Goal: Information Seeking & Learning: Learn about a topic

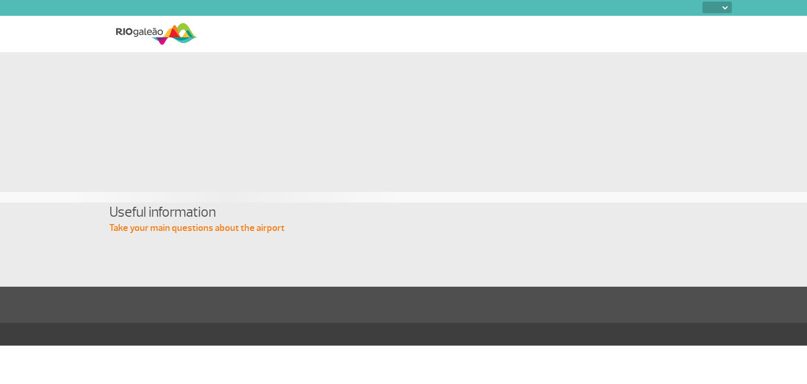
select select
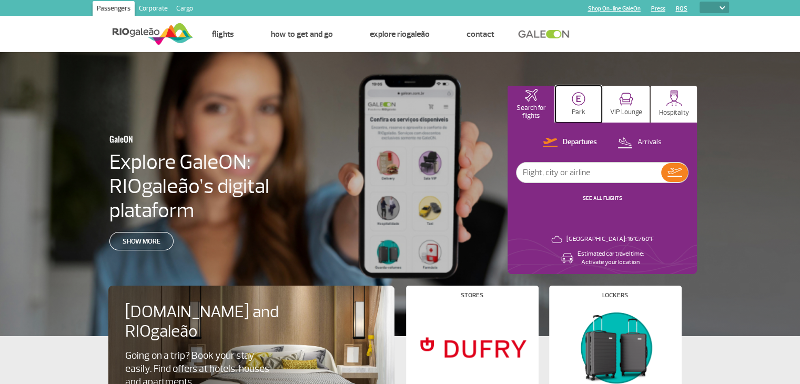
click at [589, 101] on button "Park" at bounding box center [578, 104] width 47 height 37
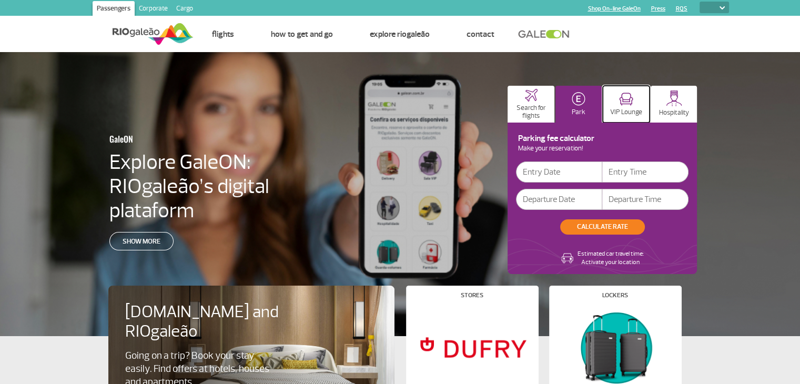
click at [623, 106] on button "VIP Lounge" at bounding box center [625, 104] width 47 height 37
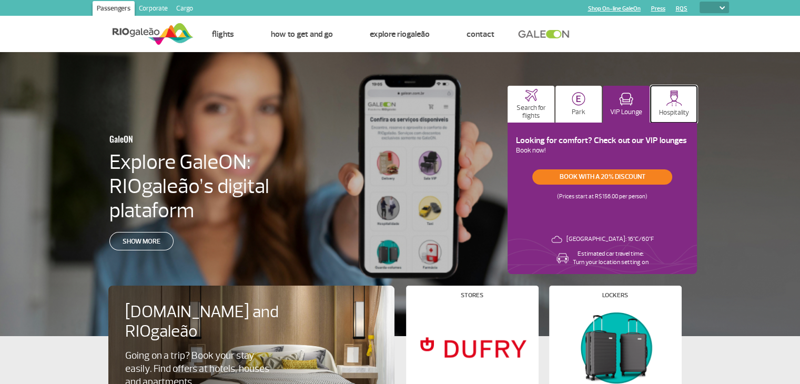
click at [663, 111] on p "Hospitality" at bounding box center [674, 113] width 30 height 8
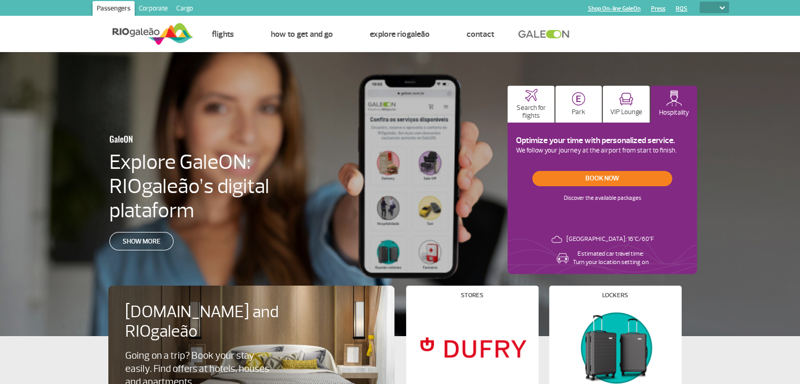
click at [532, 35] on link at bounding box center [546, 33] width 57 height 9
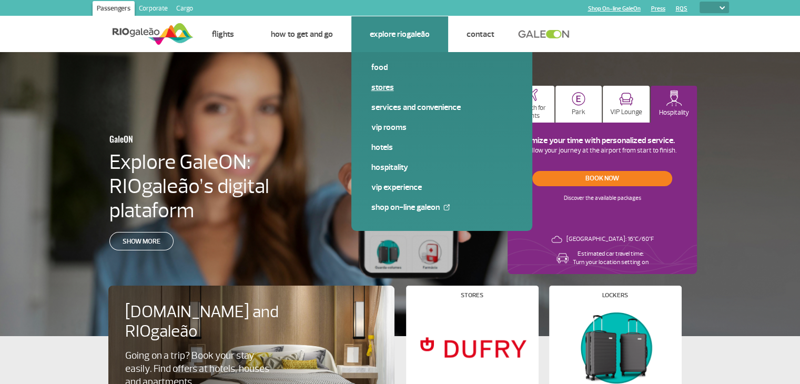
click at [385, 87] on link "Stores" at bounding box center [441, 87] width 141 height 12
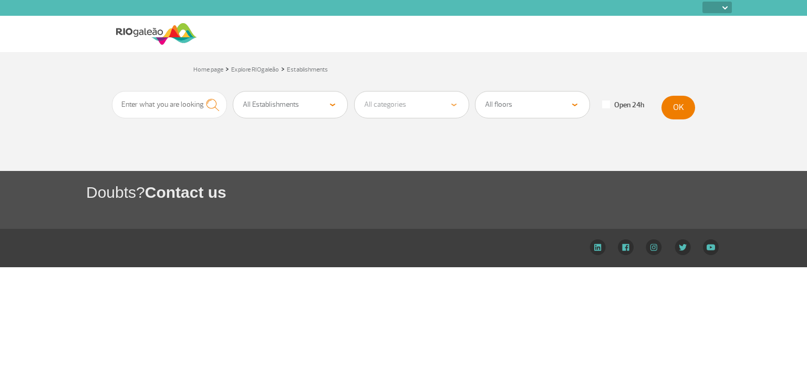
select select
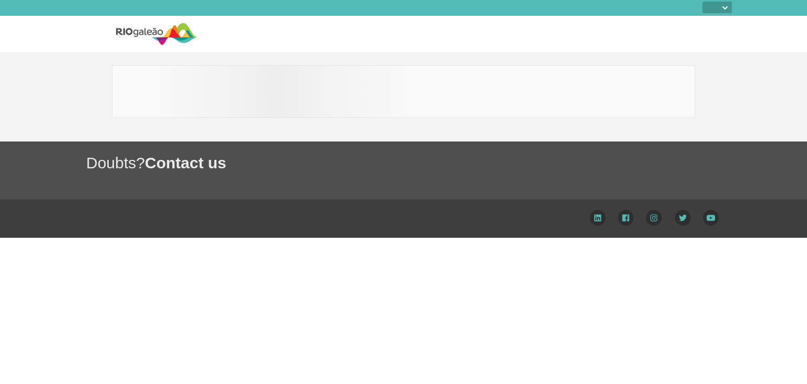
select select
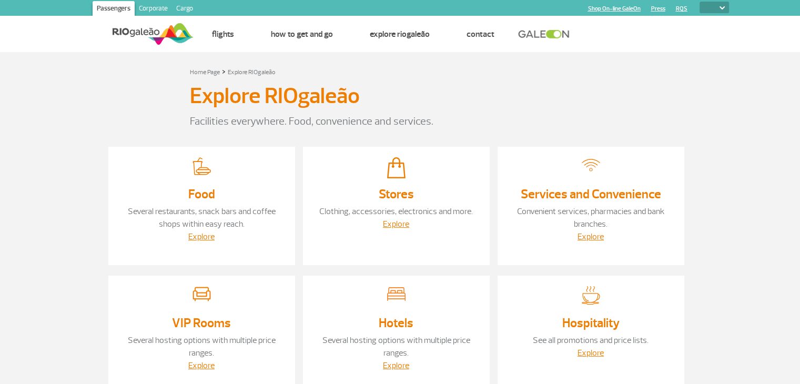
click at [555, 33] on link at bounding box center [546, 33] width 57 height 9
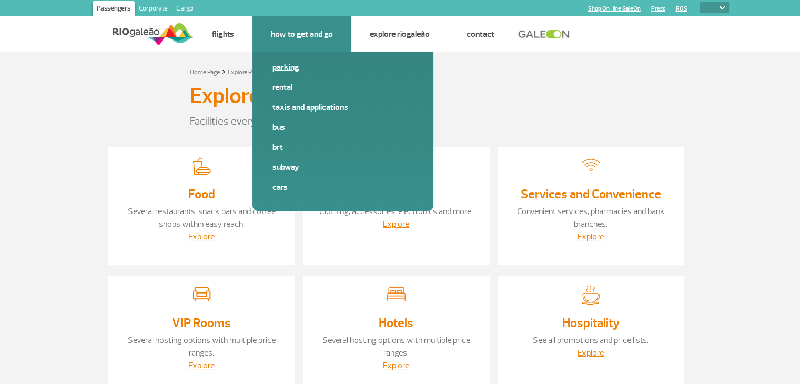
click at [313, 65] on link "Parking" at bounding box center [342, 68] width 141 height 12
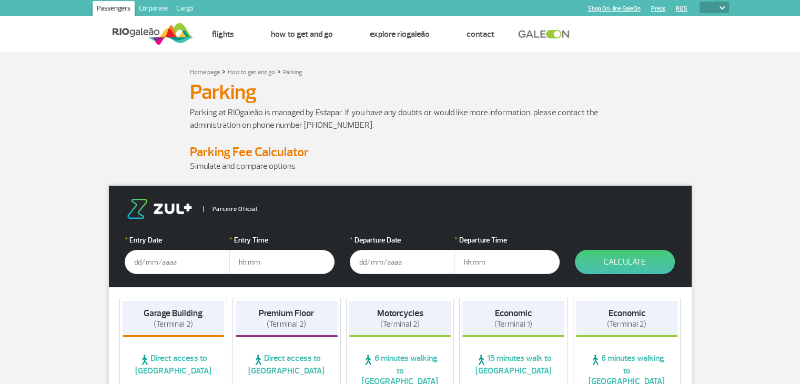
click at [233, 91] on h1 "Parking" at bounding box center [400, 92] width 421 height 18
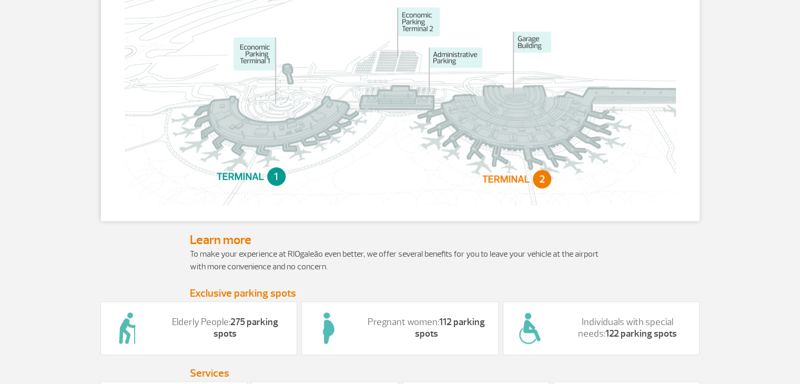
scroll to position [736, 0]
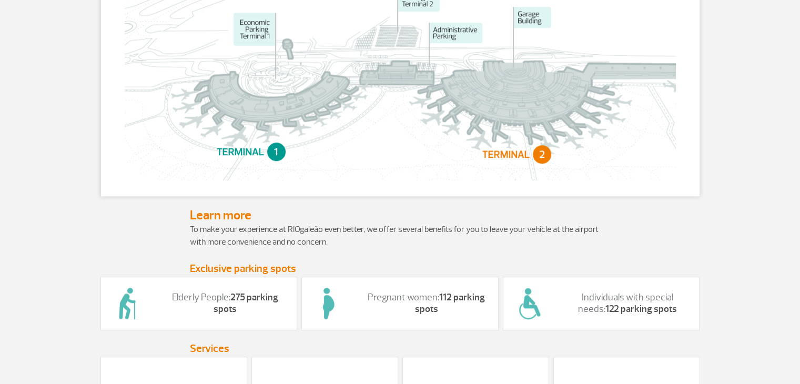
click at [272, 128] on img at bounding box center [400, 75] width 551 height 210
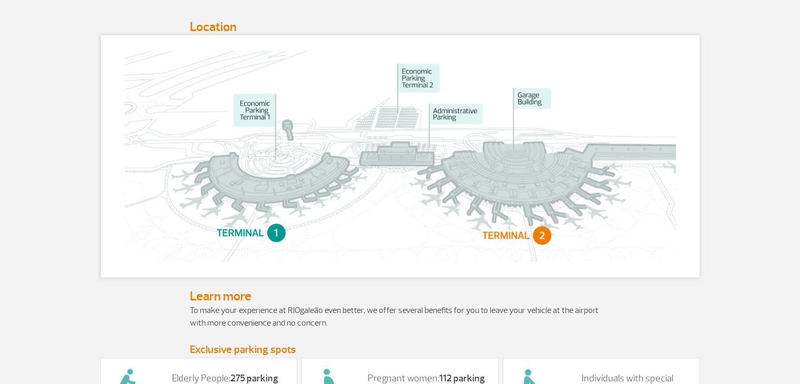
scroll to position [631, 0]
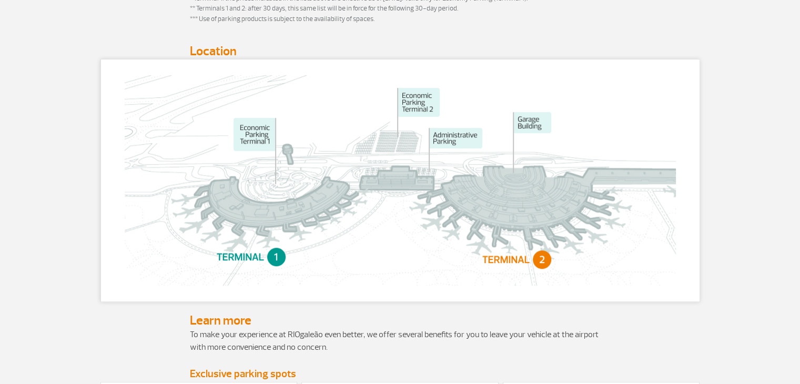
click at [539, 258] on img at bounding box center [400, 180] width 551 height 210
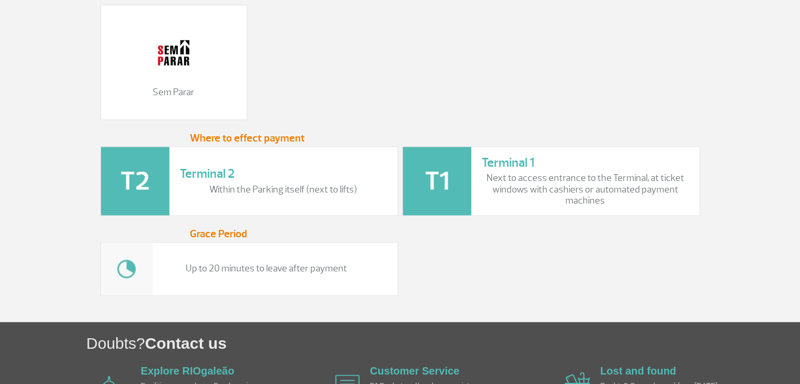
scroll to position [1514, 0]
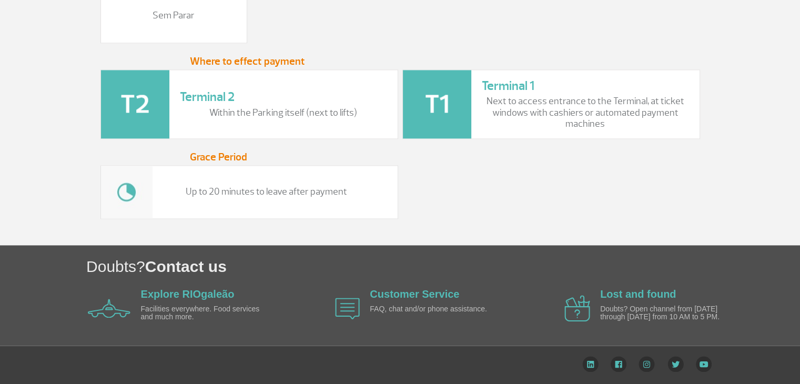
click at [591, 110] on p "Next to access entrance to the Terminal, at ticket windows with cashiers or aut…" at bounding box center [584, 113] width 207 height 34
click at [490, 80] on h3 "Terminal 1" at bounding box center [584, 85] width 207 height 15
click at [505, 84] on h3 "Terminal 1" at bounding box center [584, 85] width 207 height 15
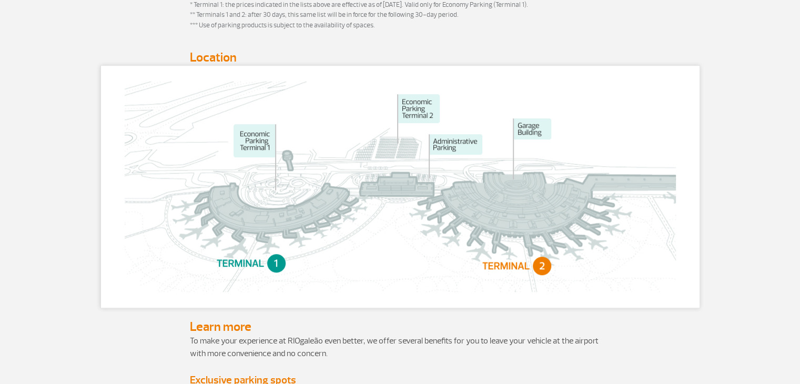
scroll to position [631, 0]
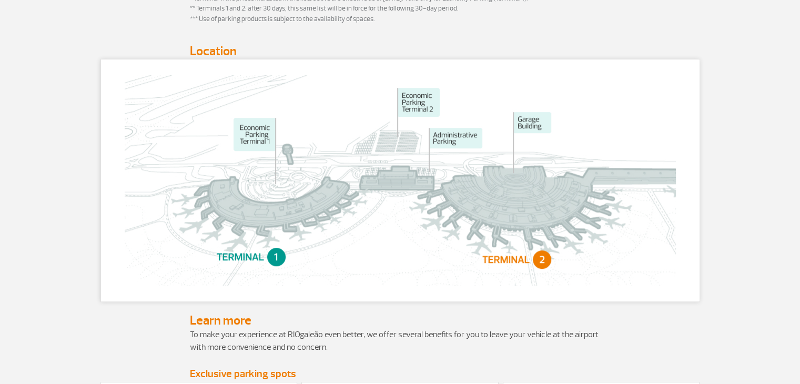
click at [445, 140] on img at bounding box center [400, 180] width 551 height 210
click at [531, 120] on img at bounding box center [400, 180] width 551 height 210
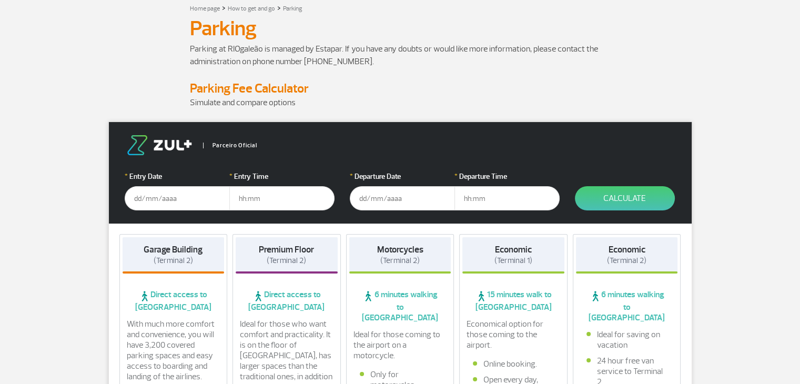
scroll to position [0, 0]
